Goal: Task Accomplishment & Management: Use online tool/utility

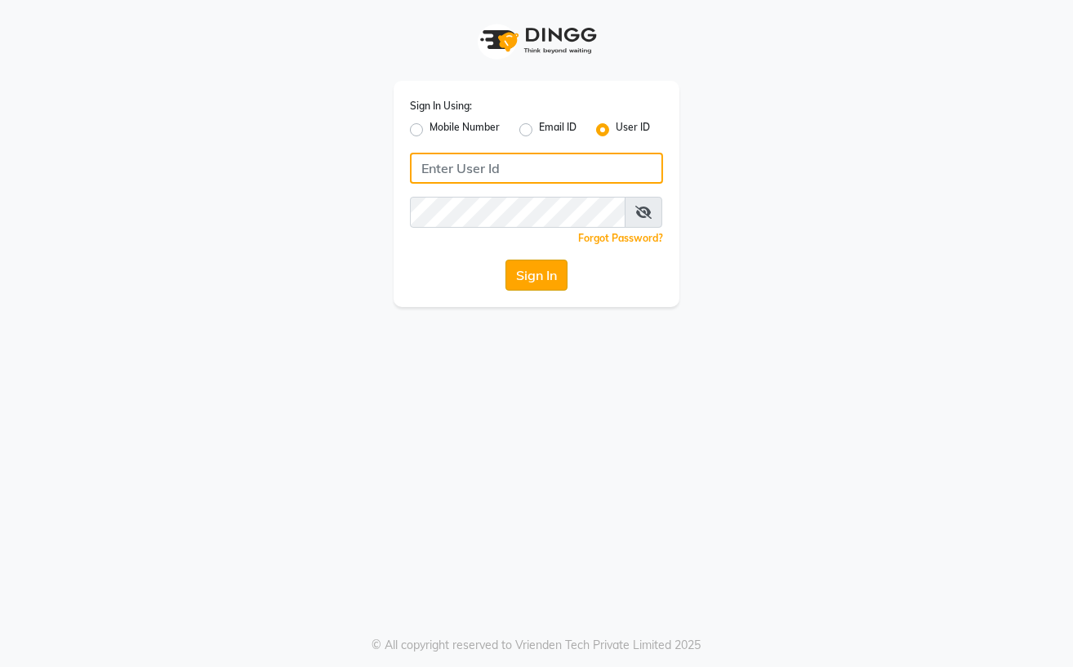
type input "Straight N Curls"
click at [548, 274] on button "Sign In" at bounding box center [537, 275] width 62 height 31
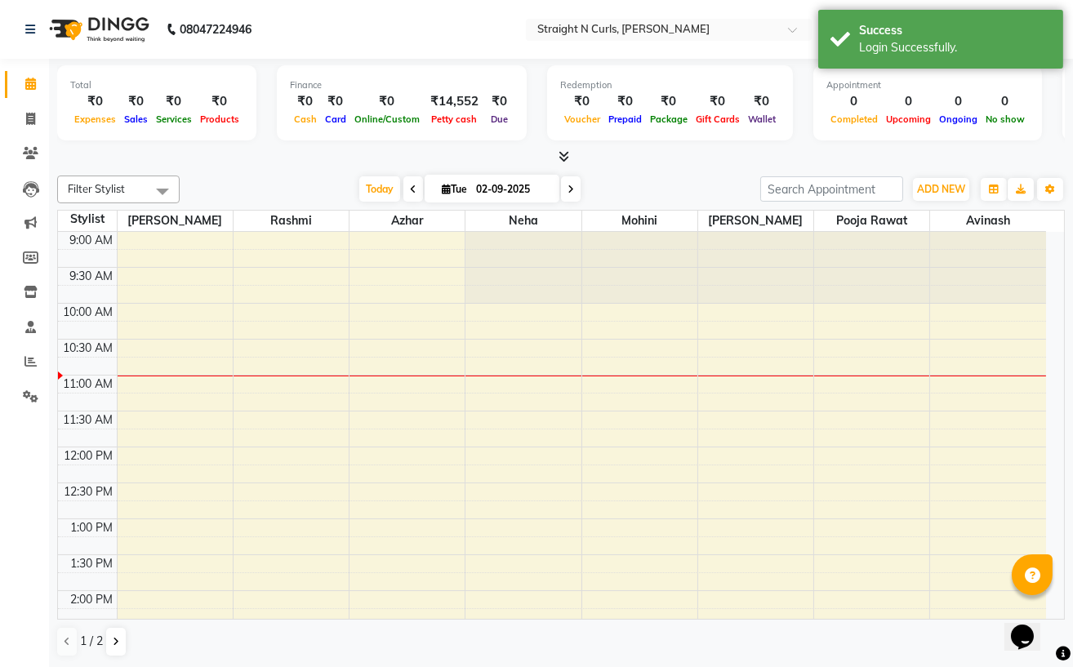
click at [327, 163] on div at bounding box center [561, 157] width 1008 height 17
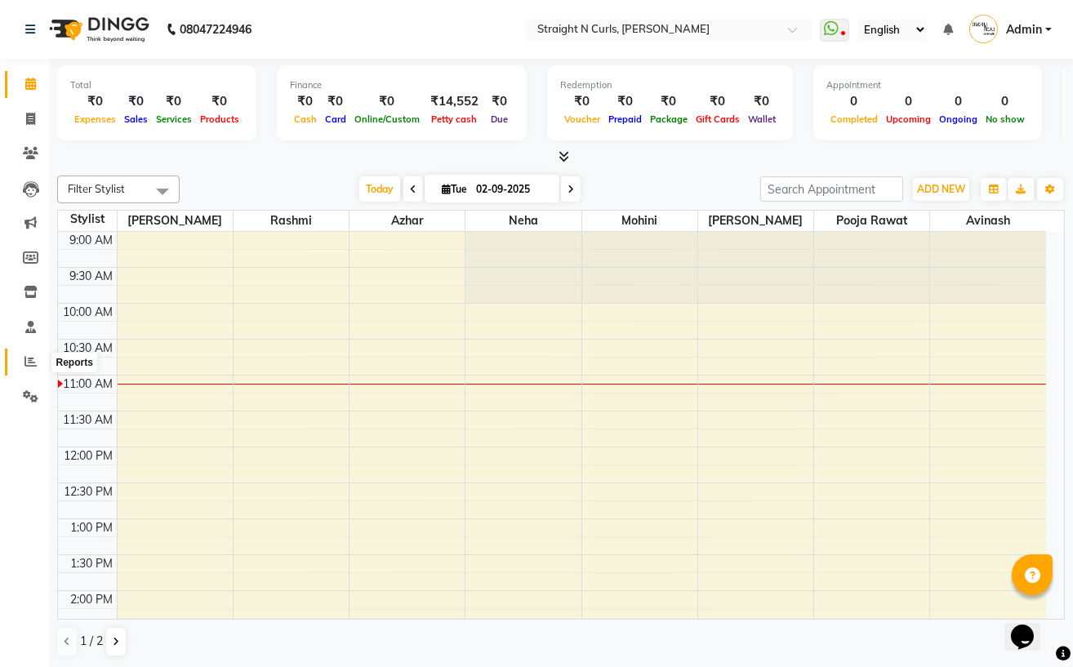
click at [31, 359] on icon at bounding box center [31, 361] width 12 height 12
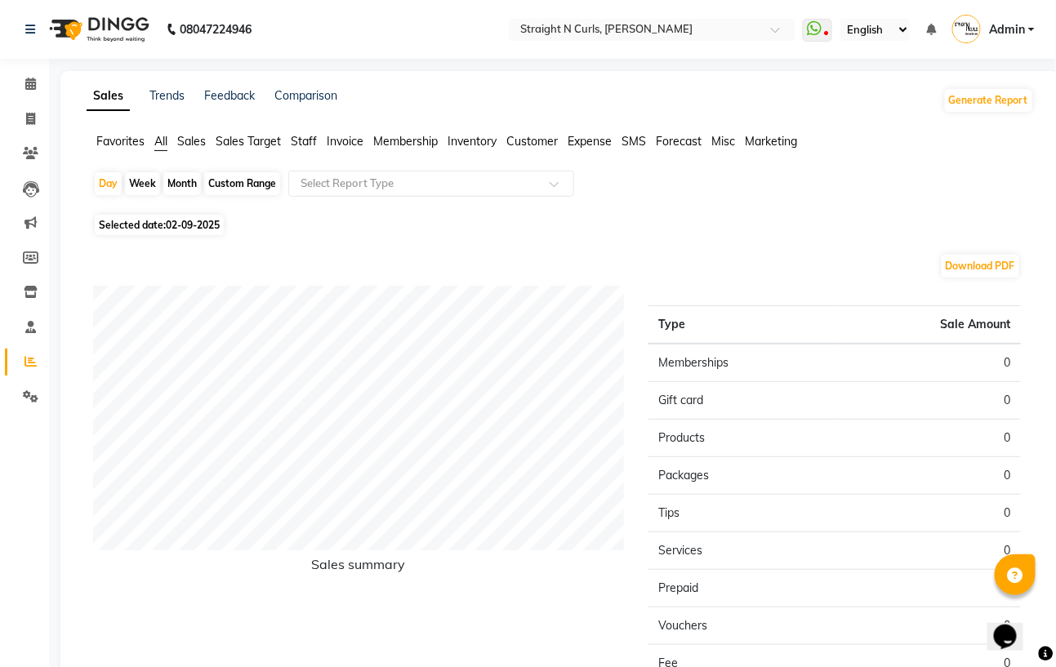
click at [596, 145] on span "Expense" at bounding box center [590, 141] width 44 height 15
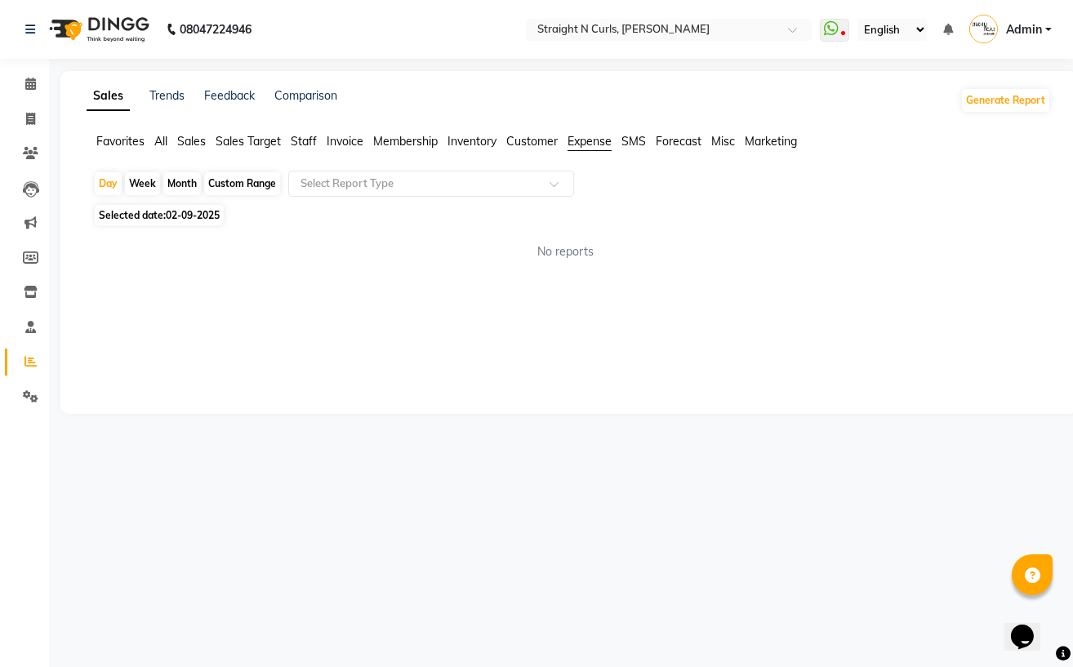
click at [249, 179] on div "Custom Range" at bounding box center [242, 183] width 76 height 23
select select "9"
select select "2025"
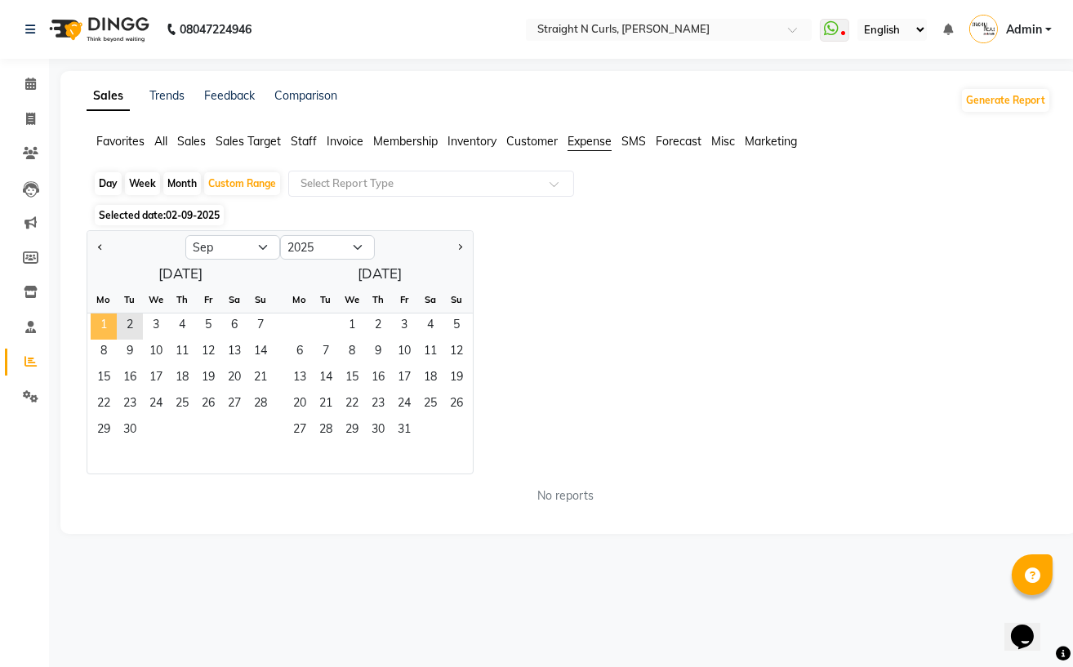
click at [105, 323] on span "1" at bounding box center [104, 327] width 26 height 26
click at [99, 246] on span "Previous month" at bounding box center [101, 247] width 6 height 6
select select "8"
click at [207, 326] on span "1" at bounding box center [208, 327] width 26 height 26
click at [258, 426] on span "31" at bounding box center [260, 431] width 26 height 26
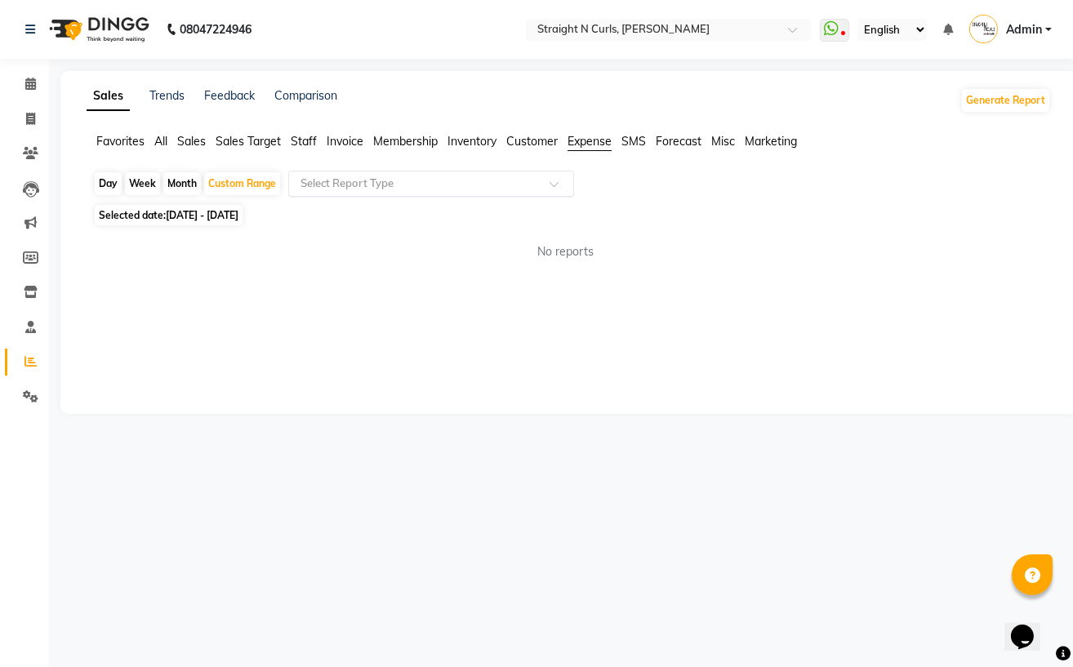
click at [366, 176] on input "text" at bounding box center [414, 184] width 235 height 16
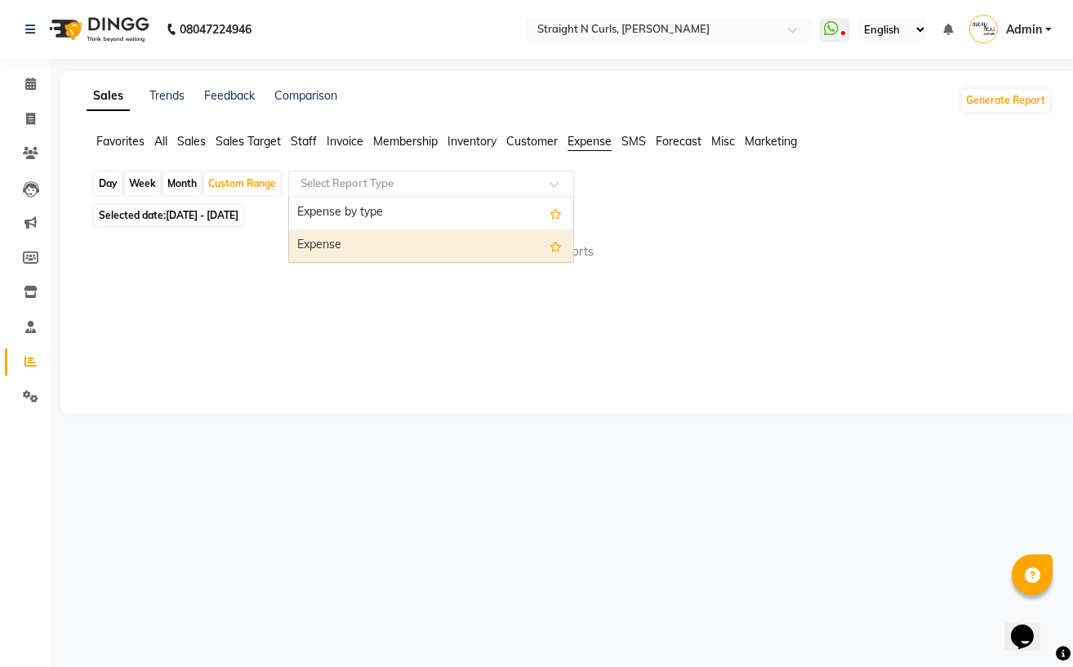
click at [365, 238] on div "Expense" at bounding box center [431, 246] width 284 height 33
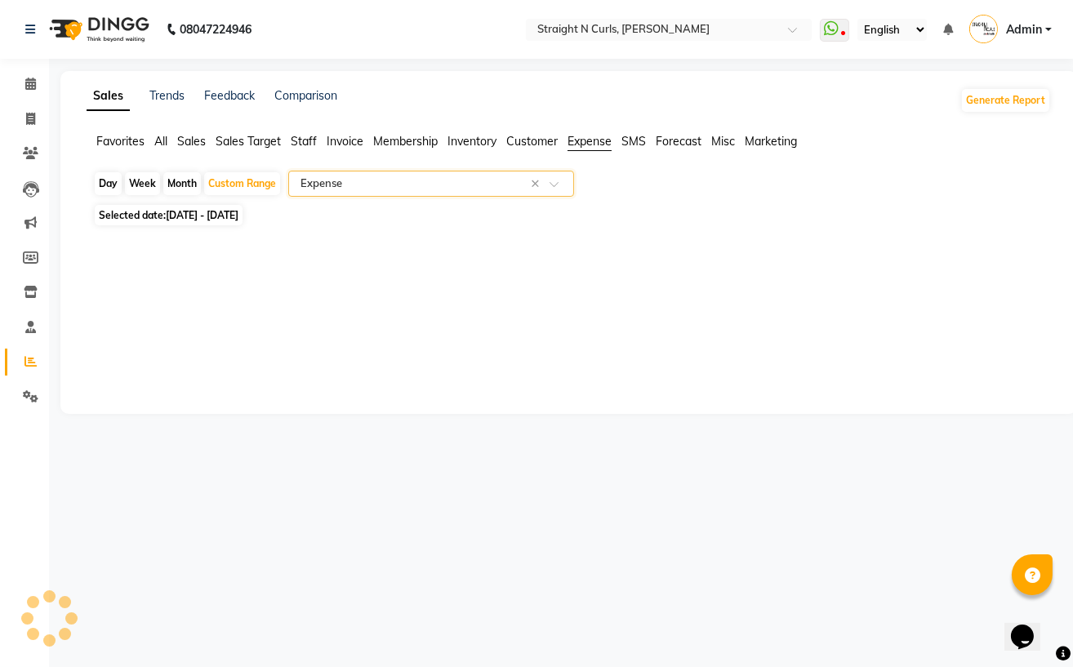
select select "filtered_report"
select select "pdf"
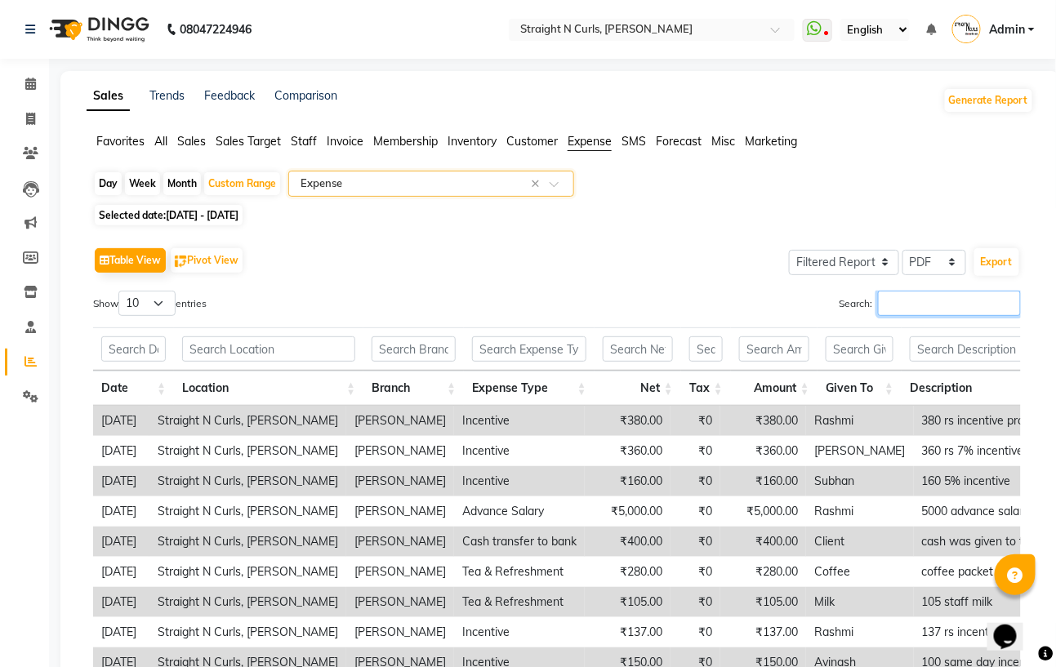
click at [917, 304] on input "Search:" at bounding box center [949, 303] width 143 height 25
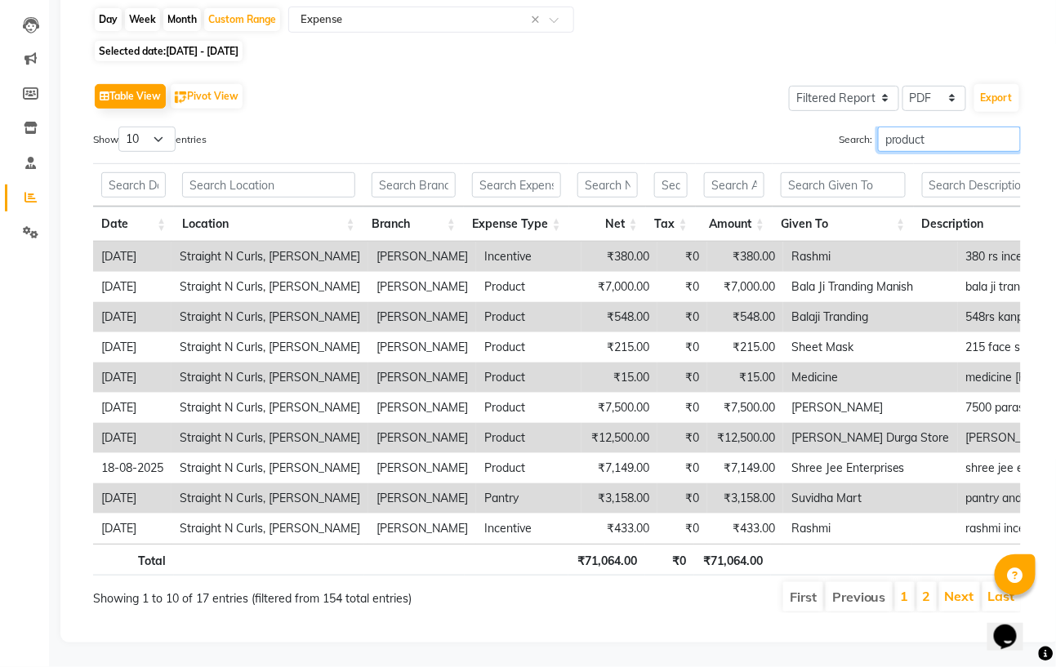
scroll to position [91, 0]
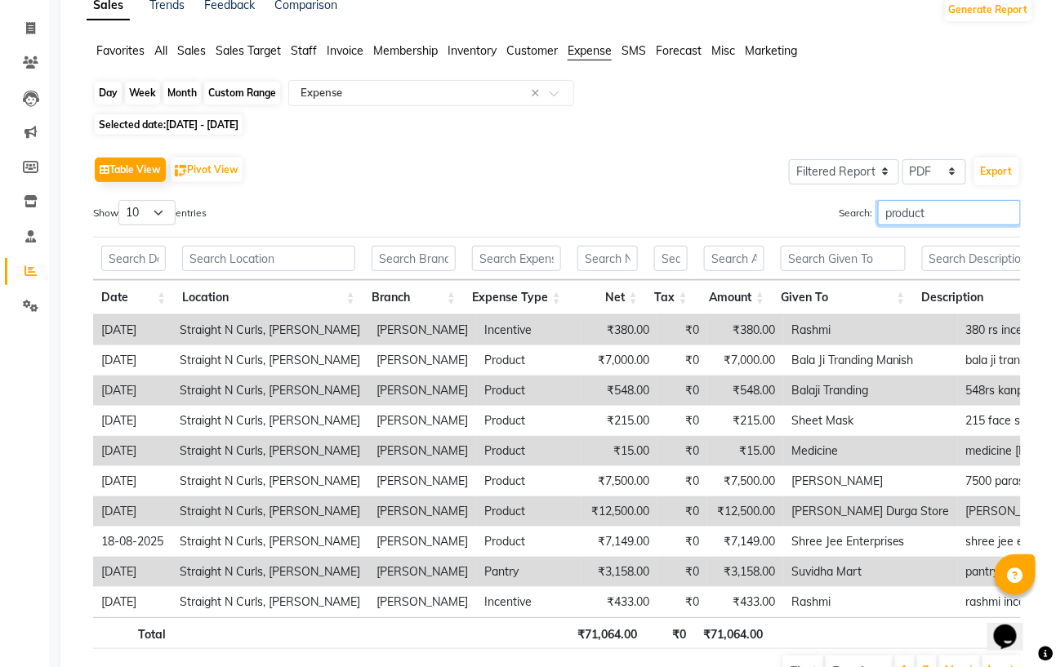
type input "product"
click at [223, 89] on div "Custom Range" at bounding box center [242, 93] width 76 height 23
select select "8"
select select "2025"
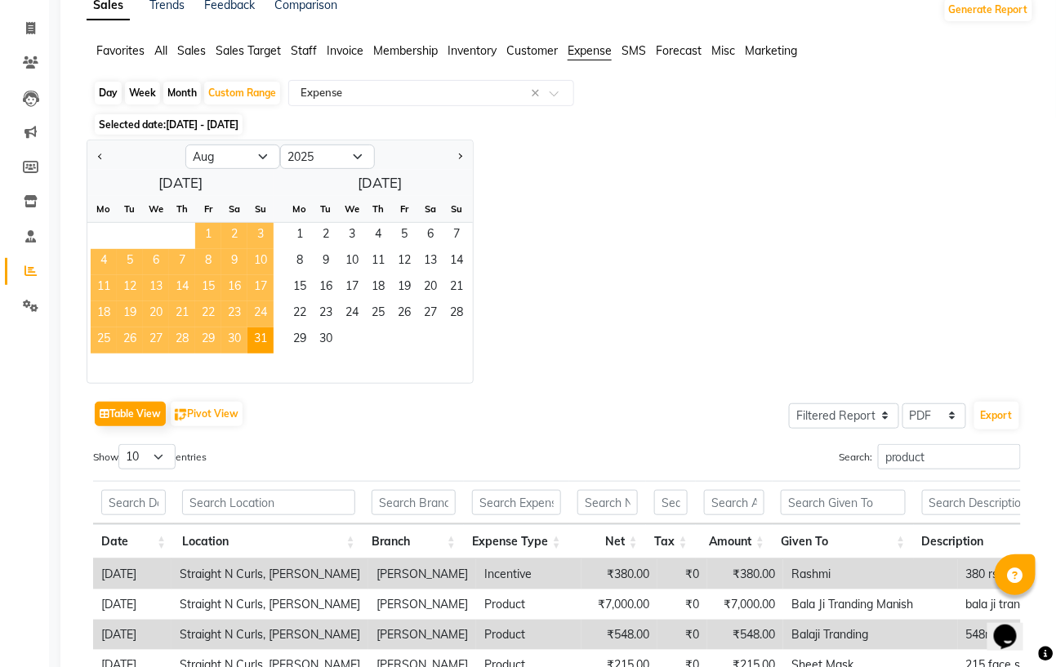
click at [202, 230] on span "1" at bounding box center [208, 236] width 26 height 26
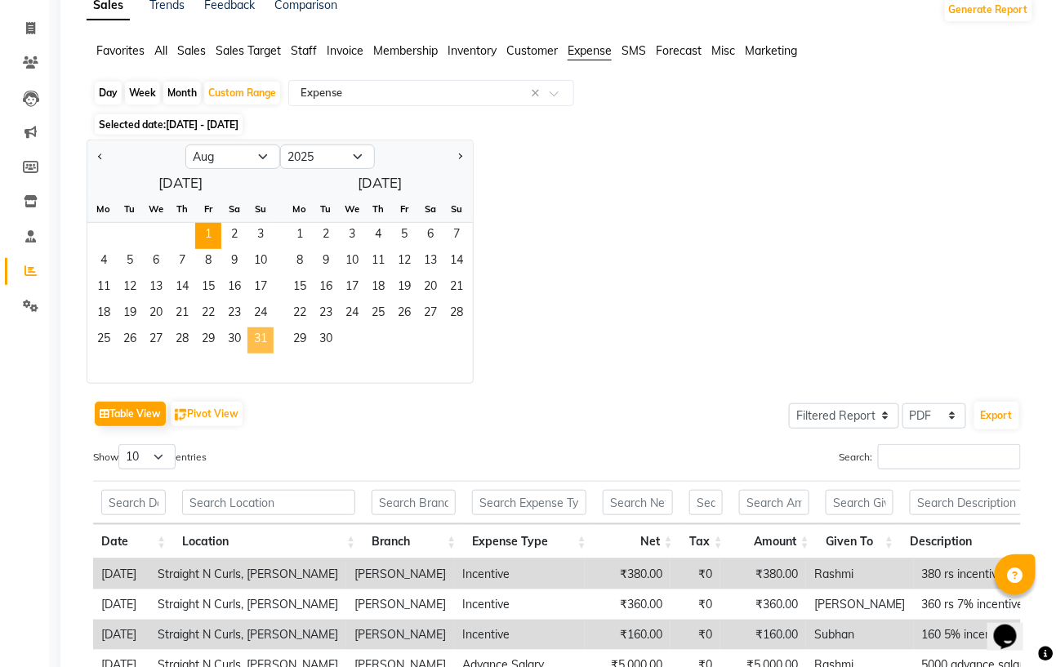
click at [261, 341] on span "31" at bounding box center [260, 341] width 26 height 26
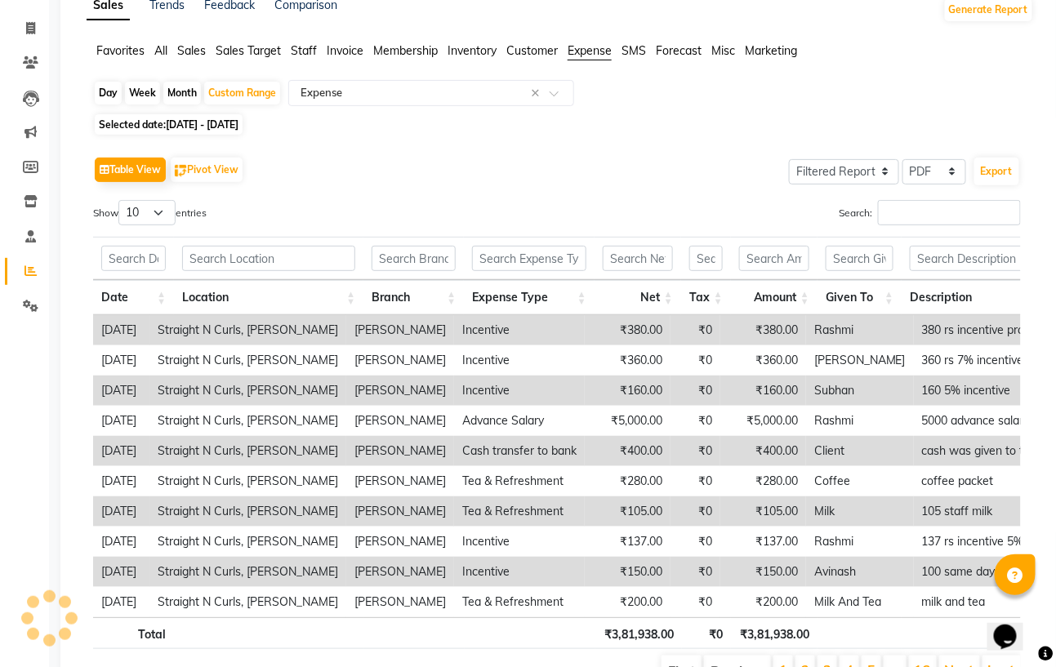
scroll to position [0, 0]
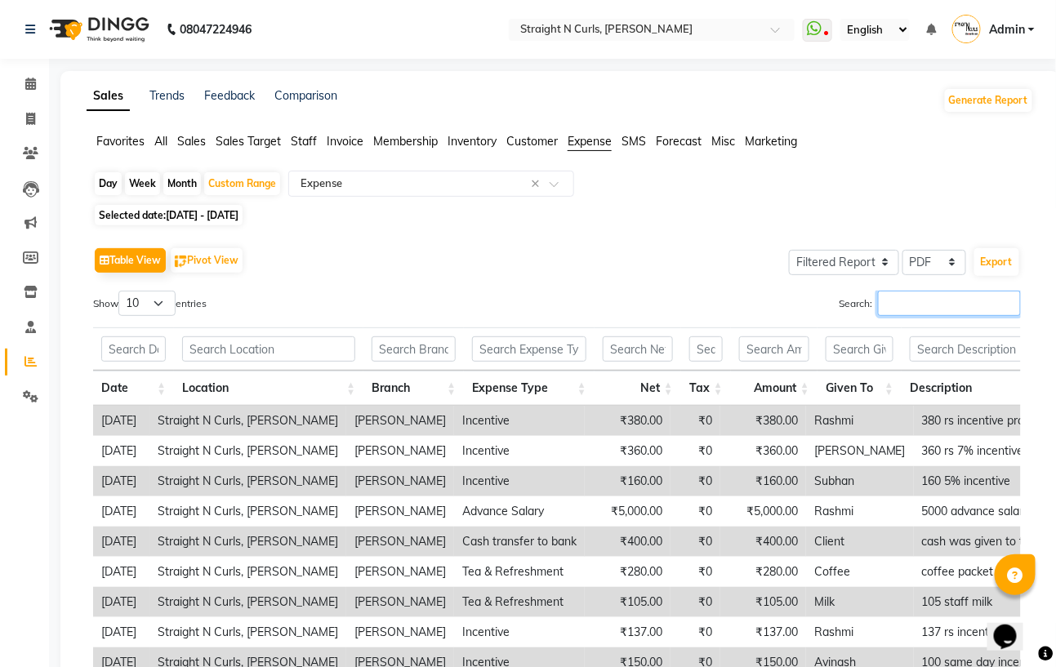
click at [891, 300] on input "Search:" at bounding box center [949, 303] width 143 height 25
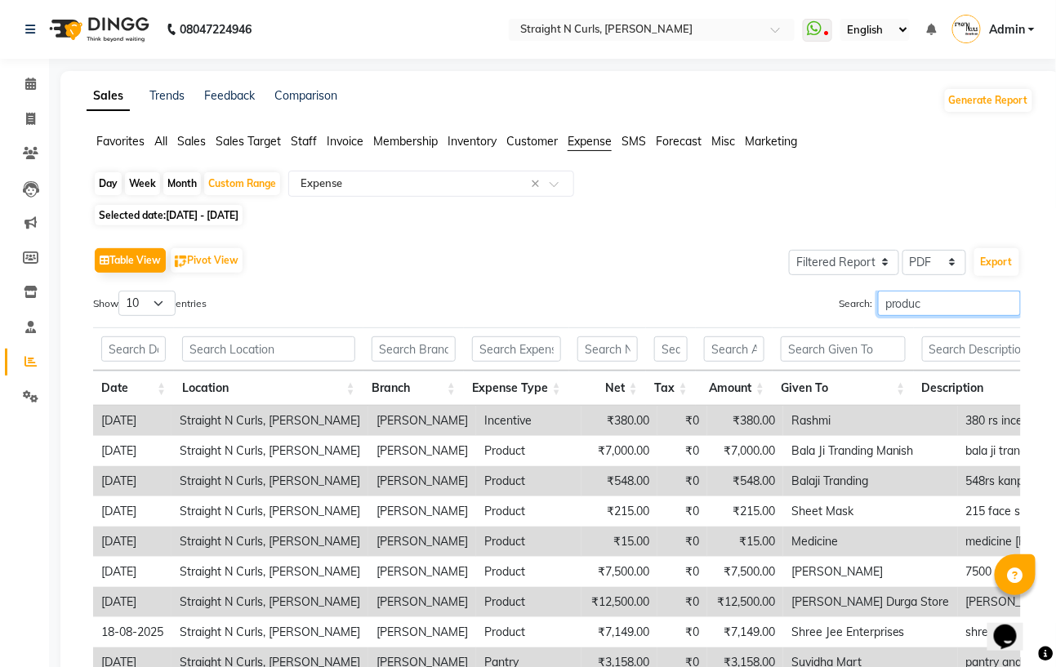
type input "product"
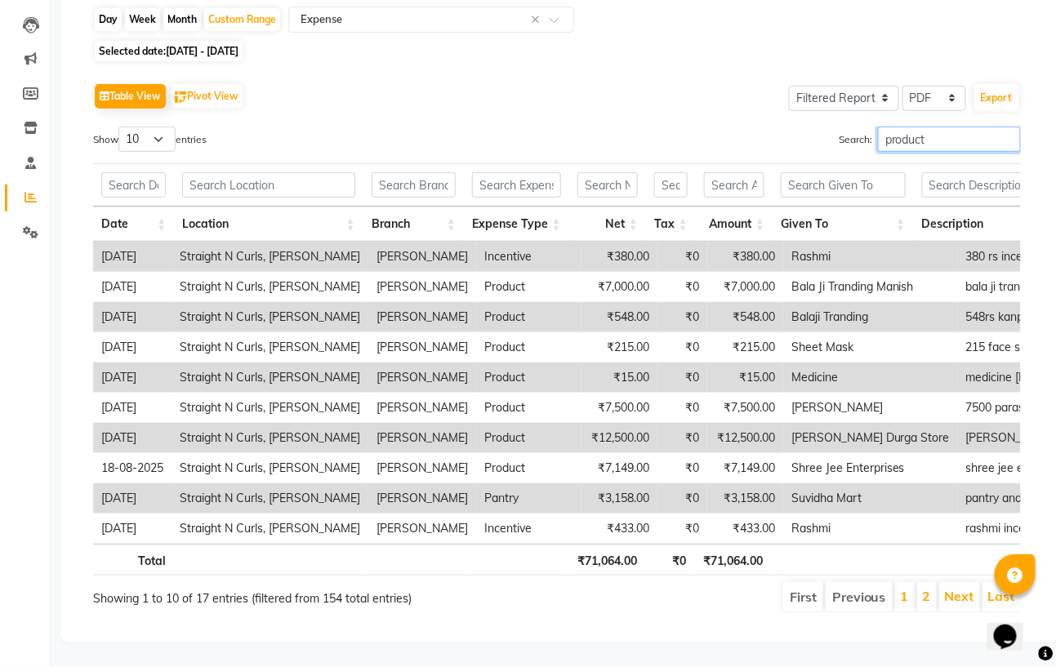
scroll to position [199, 0]
click at [1007, 127] on input "product" at bounding box center [949, 139] width 143 height 25
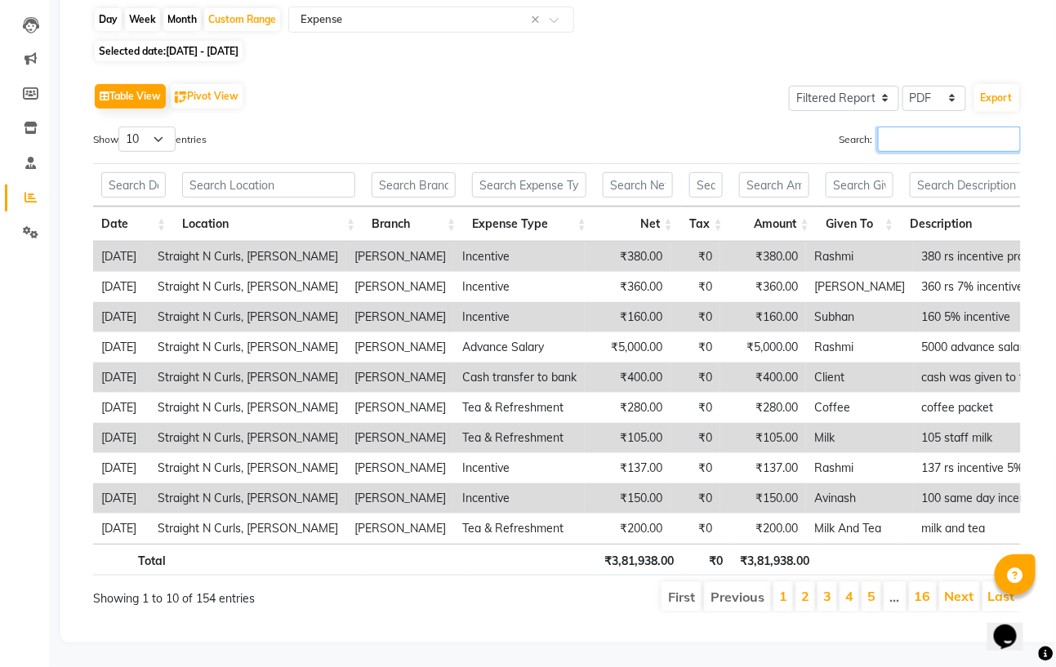
click at [938, 127] on input "Search:" at bounding box center [949, 139] width 143 height 25
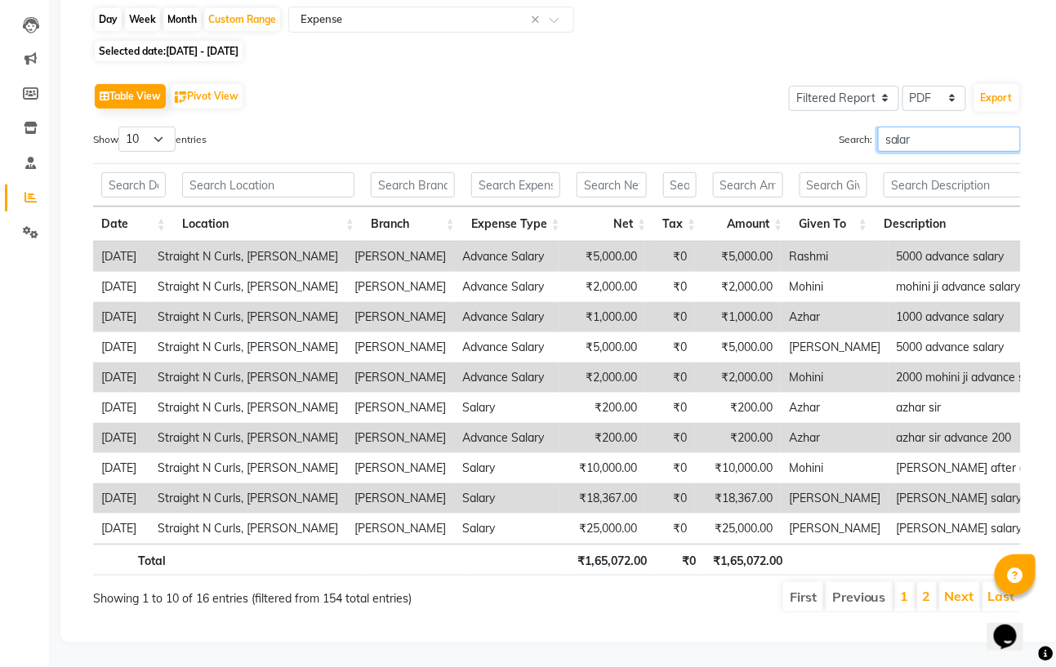
type input "salary"
click at [1010, 127] on input "salary" at bounding box center [949, 139] width 143 height 25
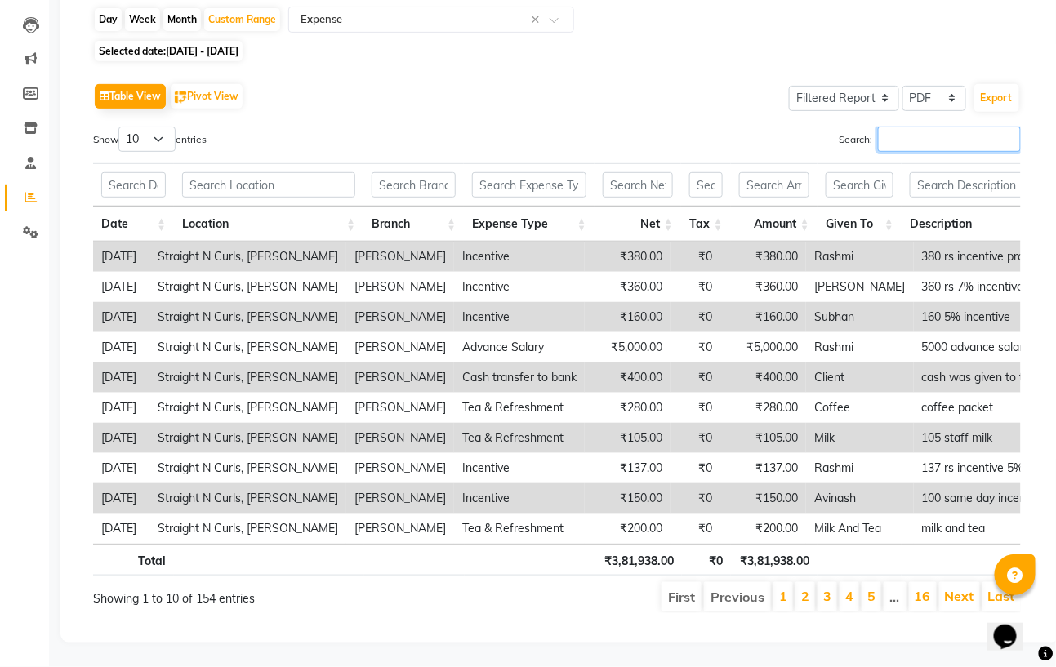
click at [975, 127] on input "Search:" at bounding box center [949, 139] width 143 height 25
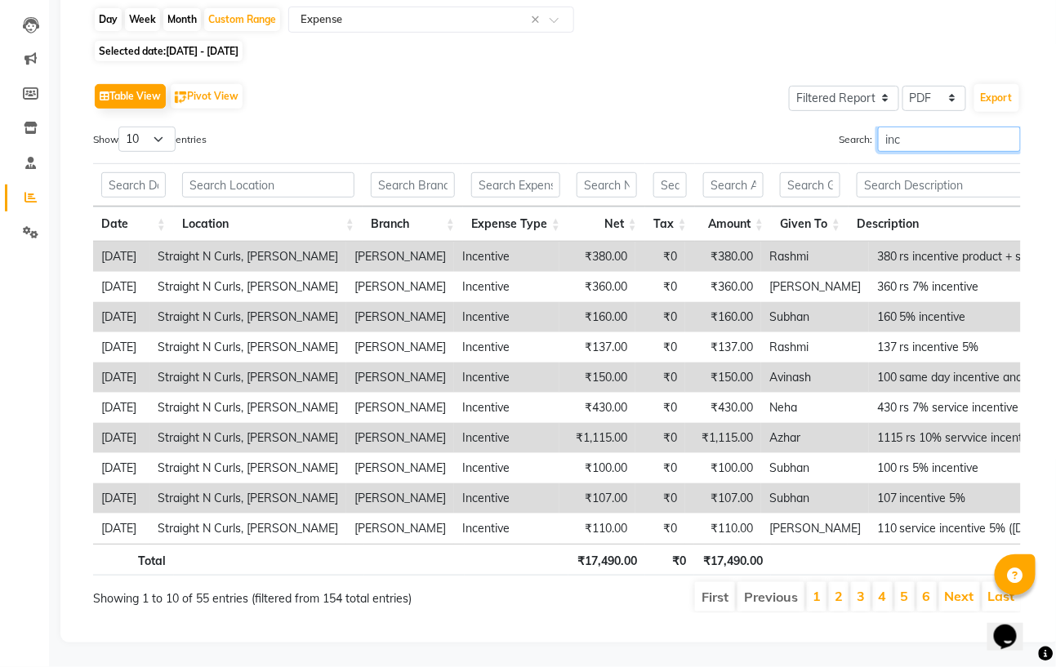
type input "ince"
click at [1010, 127] on input "ince" at bounding box center [949, 139] width 143 height 25
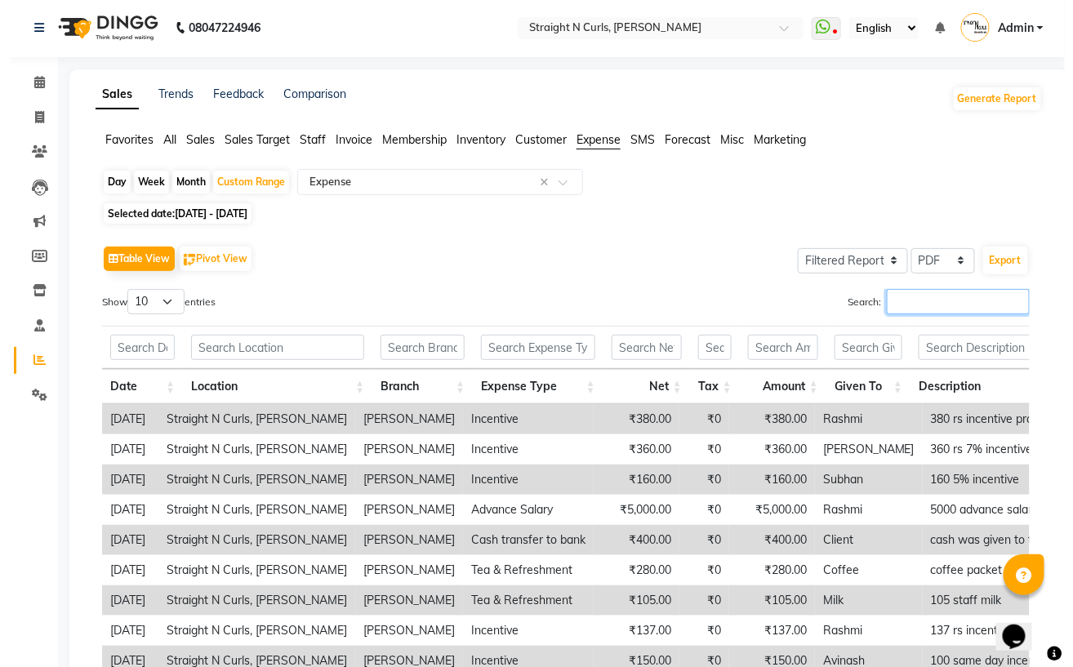
scroll to position [0, 0]
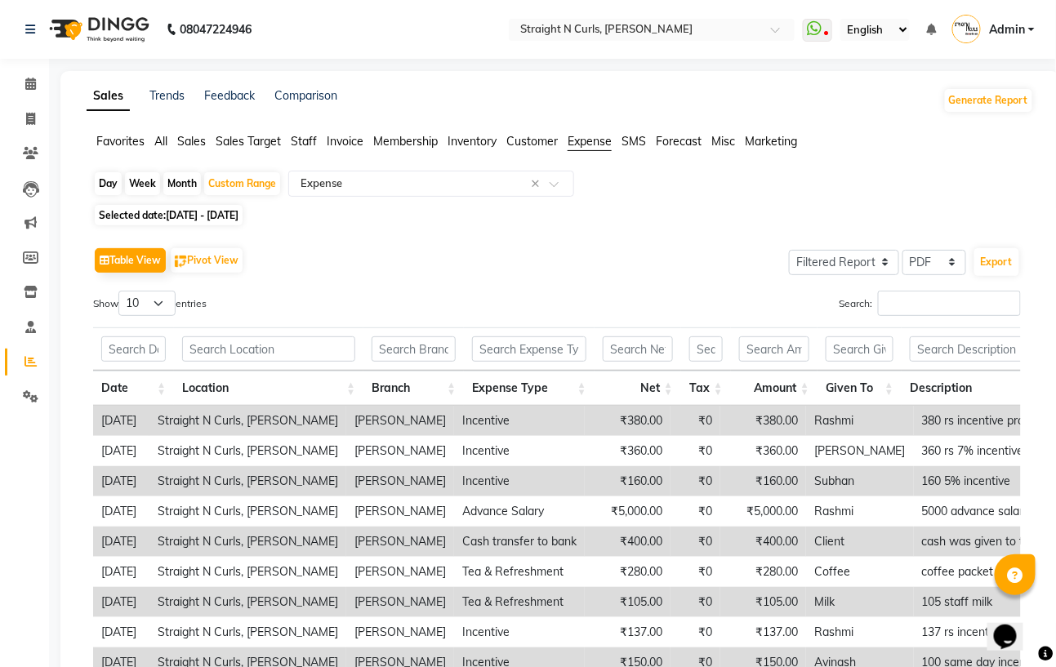
click at [667, 262] on div "Table View Pivot View Select Full Report Filtered Report Select CSV PDF Export" at bounding box center [557, 260] width 928 height 34
click at [35, 86] on icon at bounding box center [30, 84] width 11 height 12
